Goal: Information Seeking & Learning: Learn about a topic

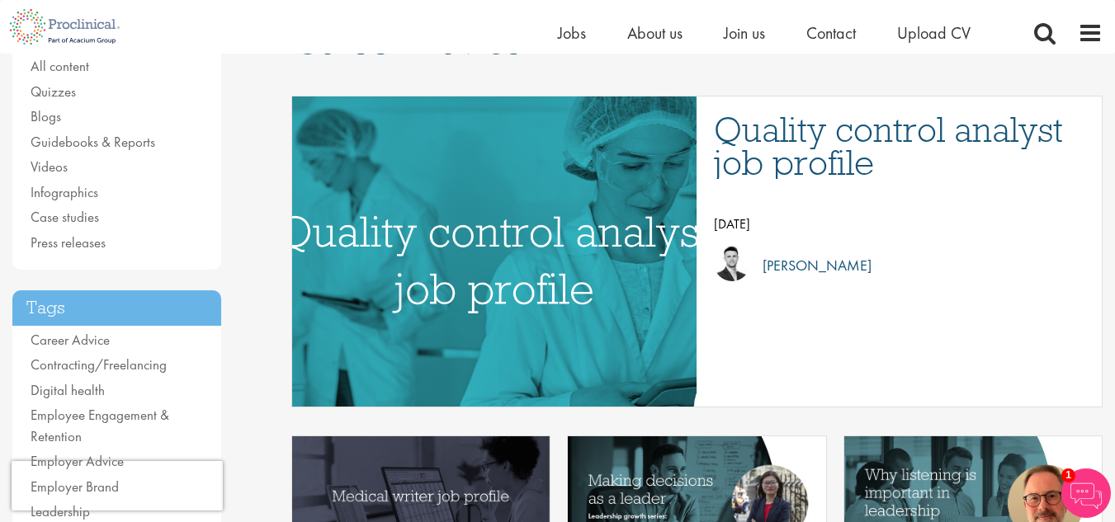
scroll to position [158, 0]
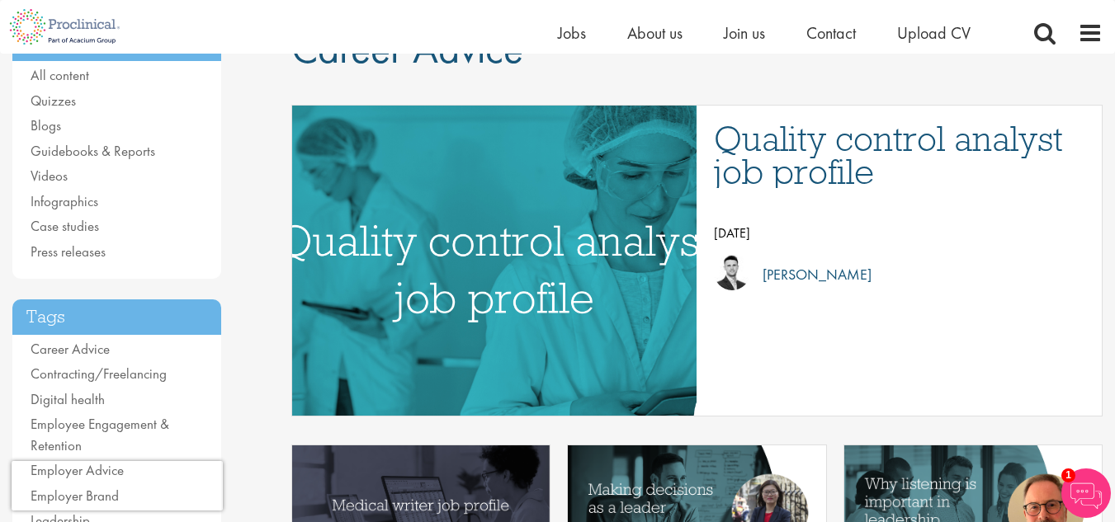
click at [612, 263] on img "Link to a post" at bounding box center [494, 260] width 716 height 372
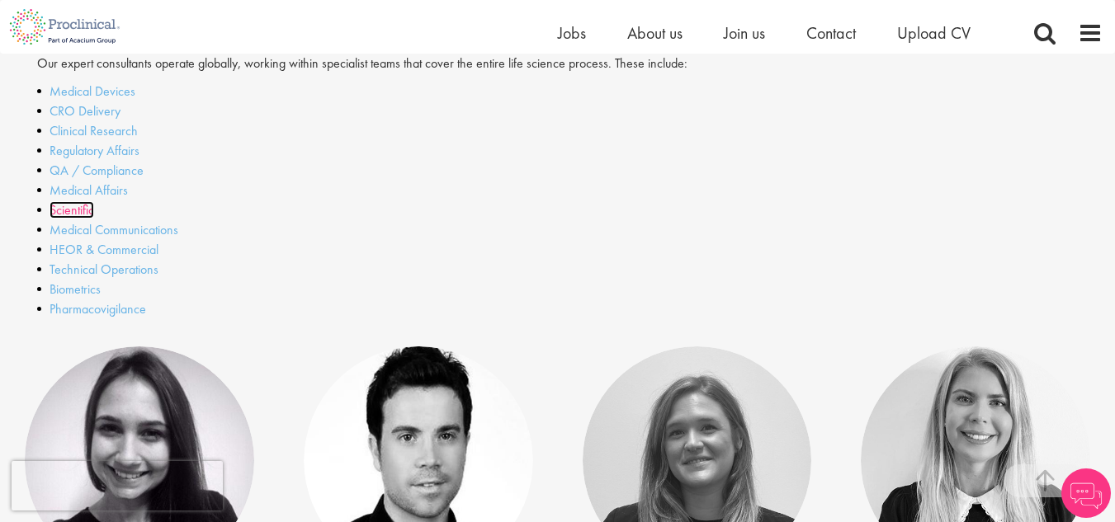
click at [85, 215] on link "Scientific" at bounding box center [72, 209] width 45 height 17
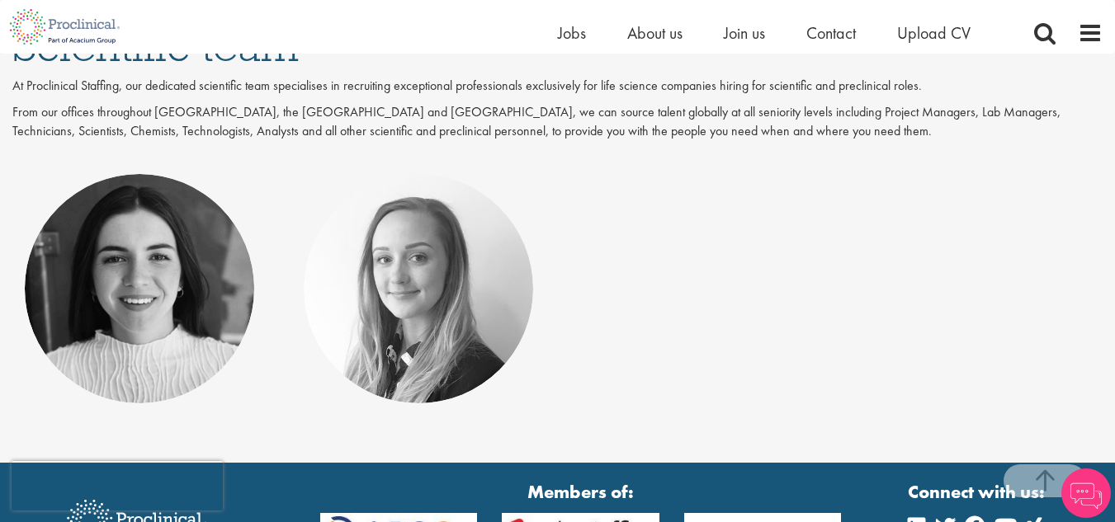
scroll to position [304, 0]
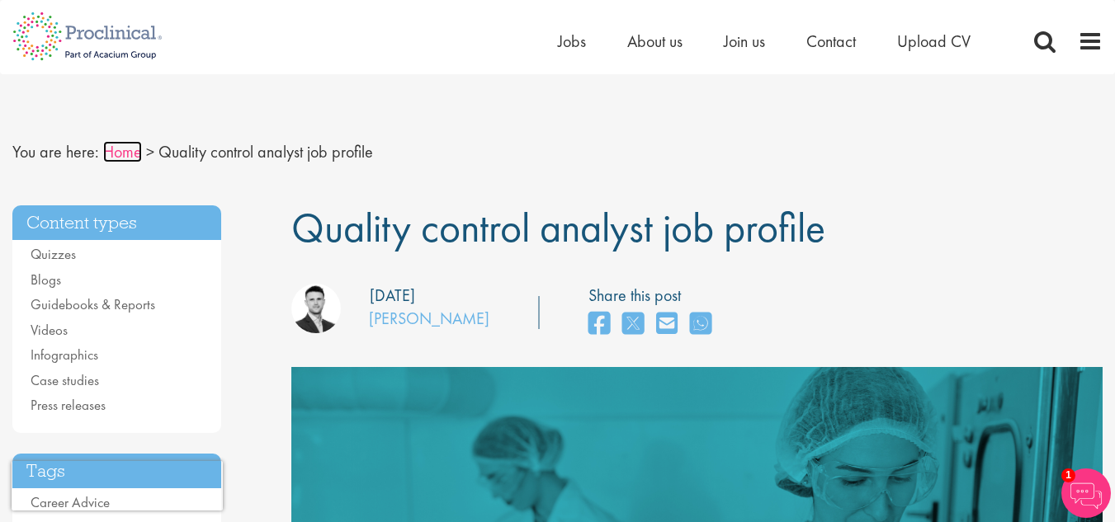
click at [104, 149] on link "Home" at bounding box center [122, 151] width 39 height 21
